Goal: Find specific page/section: Find specific page/section

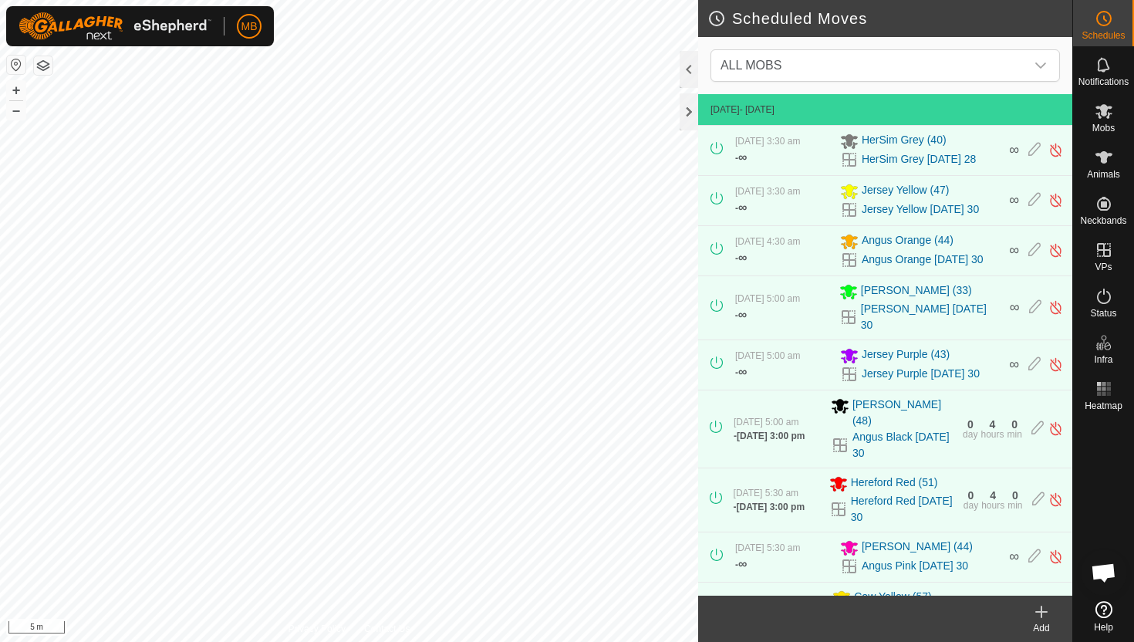
scroll to position [187, 0]
click at [22, 113] on button "–" at bounding box center [16, 110] width 19 height 19
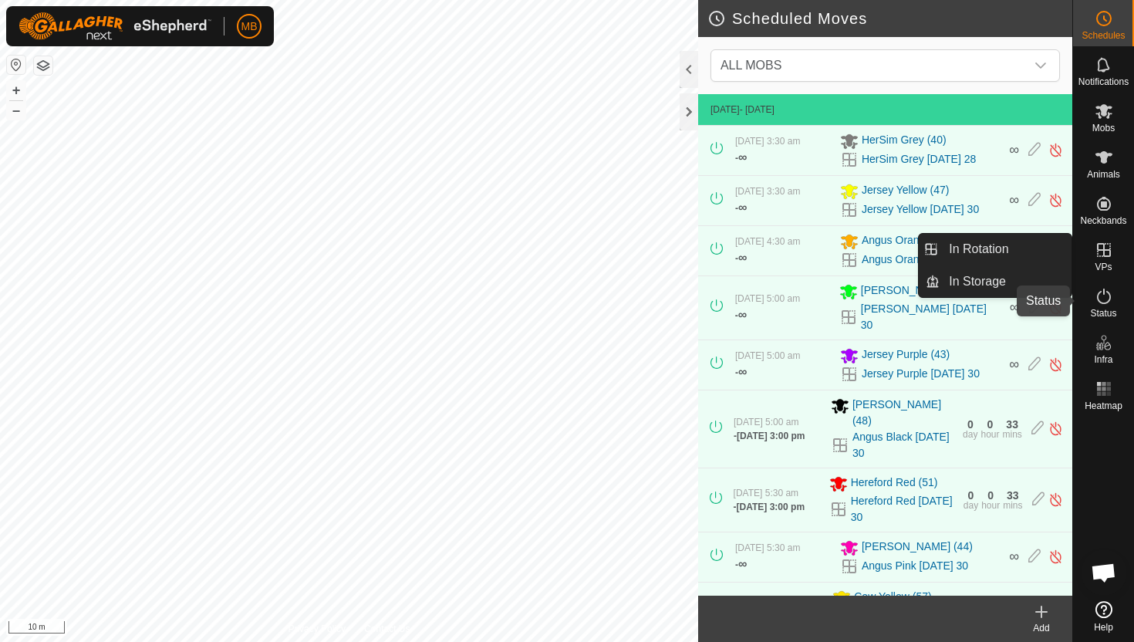
click at [1097, 296] on icon at bounding box center [1104, 296] width 14 height 15
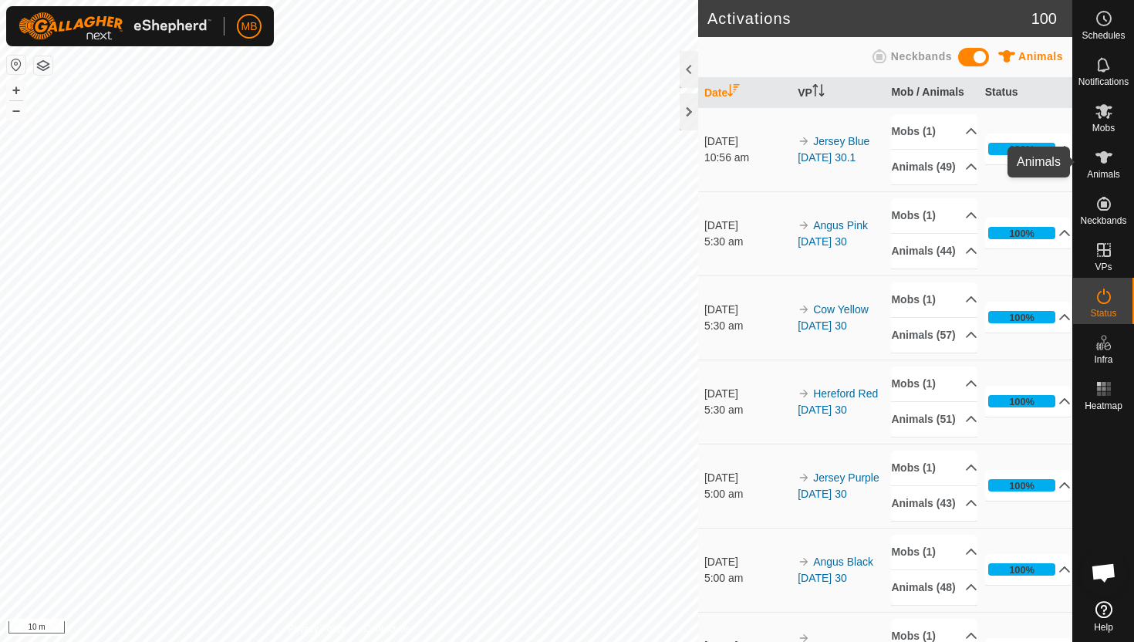
click at [1105, 159] on icon at bounding box center [1104, 157] width 17 height 12
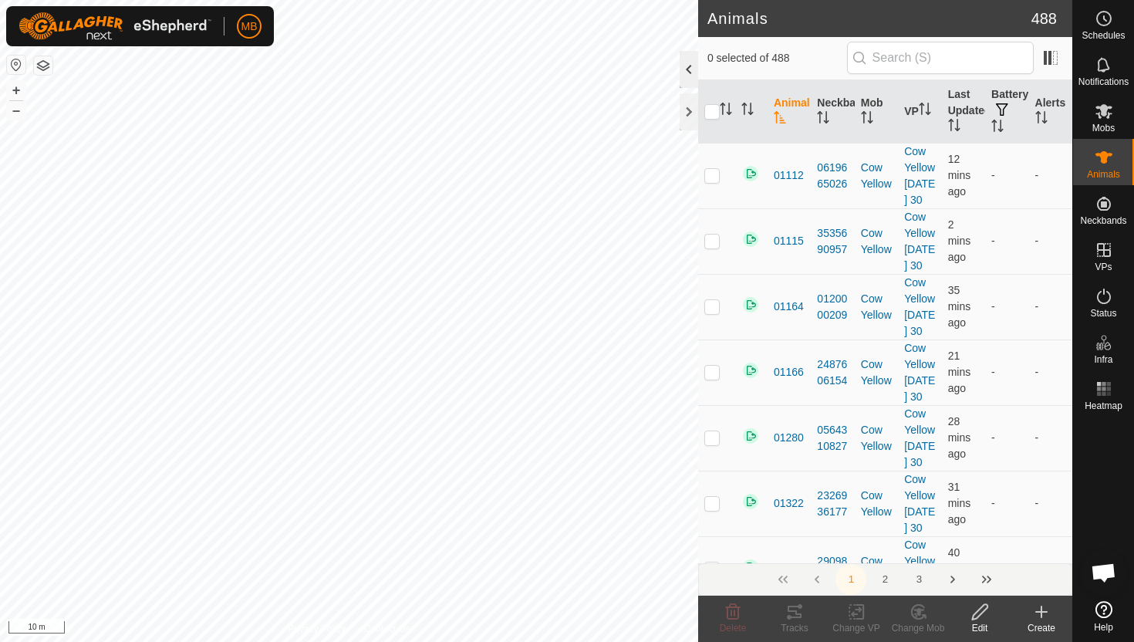
click at [693, 72] on div at bounding box center [689, 69] width 19 height 37
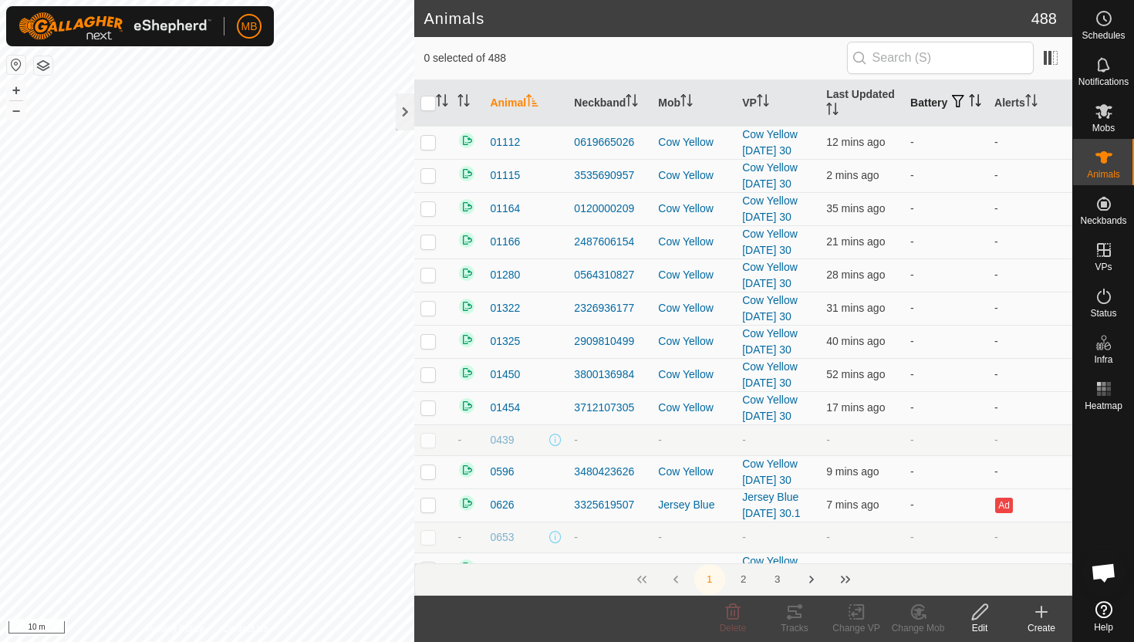
click at [969, 106] on icon "Activate to sort" at bounding box center [975, 100] width 12 height 12
